Goal: Information Seeking & Learning: Understand process/instructions

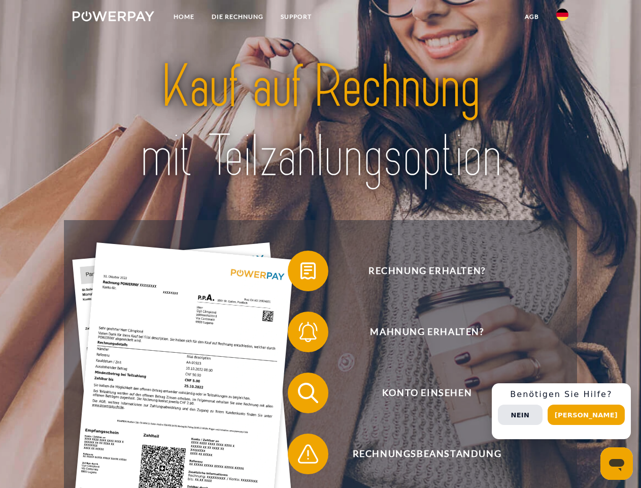
click at [113, 18] on img at bounding box center [114, 16] width 82 height 10
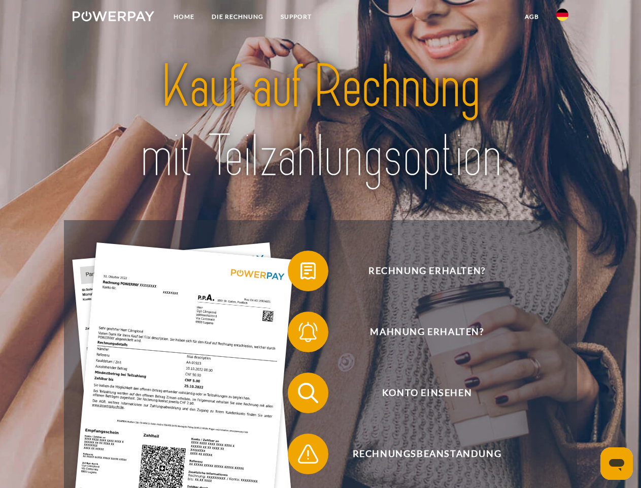
click at [563, 18] on img at bounding box center [563, 15] width 12 height 12
click at [532, 17] on link "agb" at bounding box center [531, 17] width 31 height 18
click at [301, 273] on span at bounding box center [293, 270] width 51 height 51
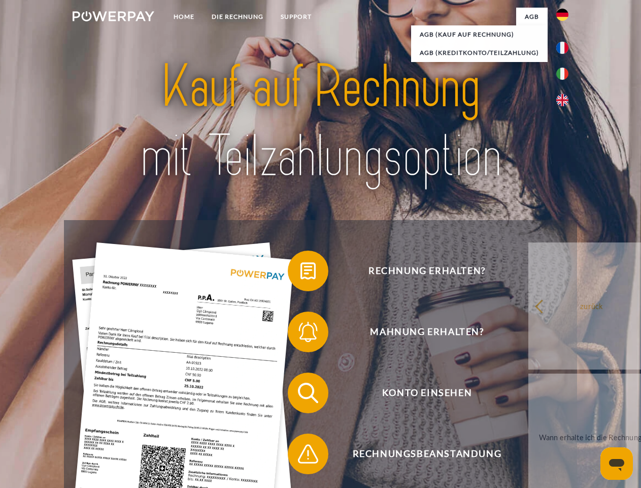
click at [301, 334] on div "Rechnung erhalten? Mahnung erhalten? Konto einsehen" at bounding box center [320, 423] width 513 height 406
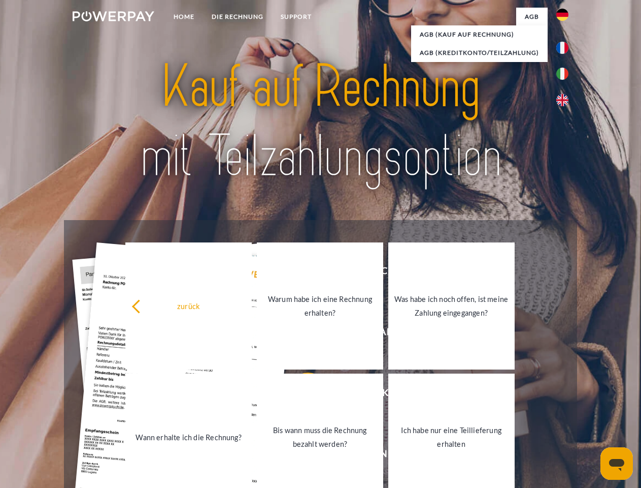
click at [301, 395] on link "Bis wann muss die Rechnung bezahlt werden?" at bounding box center [320, 436] width 126 height 127
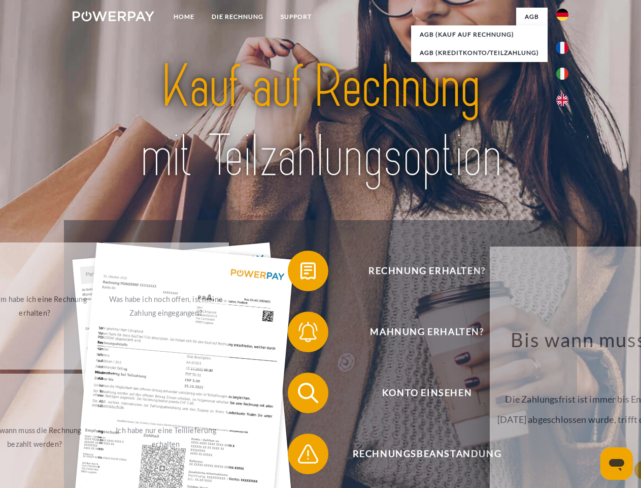
click at [301, 456] on span at bounding box center [293, 453] width 51 height 51
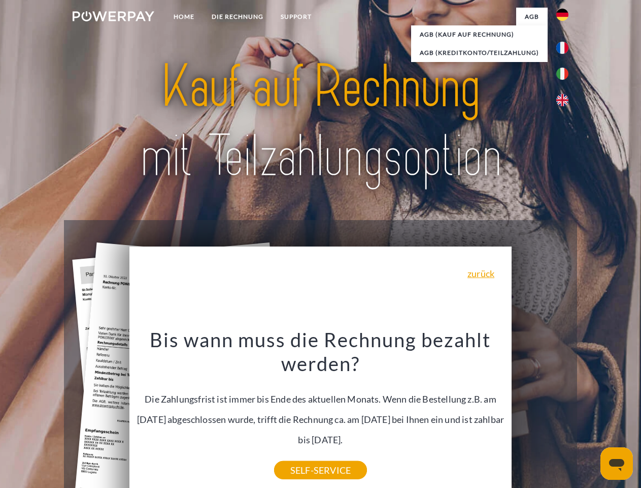
click at [565, 411] on div "Rechnung erhalten? Mahnung erhalten? Konto einsehen" at bounding box center [320, 423] width 513 height 406
click at [540, 413] on span "Konto einsehen" at bounding box center [427, 392] width 249 height 41
click at [590, 414] on header "Home DIE RECHNUNG SUPPORT" at bounding box center [320, 350] width 641 height 701
